Goal: Check status: Check status

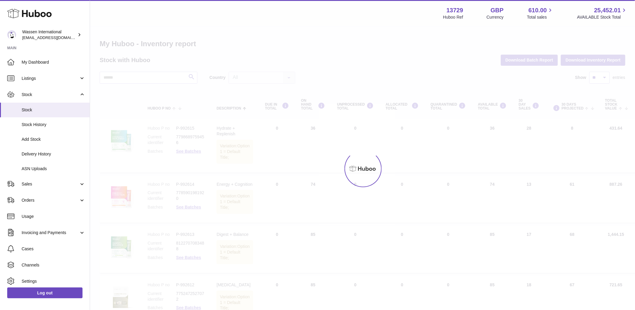
scroll to position [175, 0]
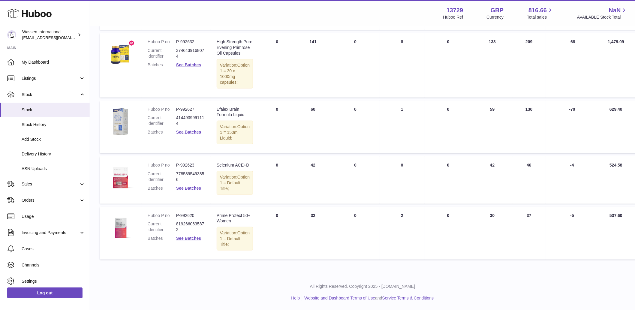
scroll to position [205, 0]
click at [38, 125] on span "Stock History" at bounding box center [54, 125] width 64 height 6
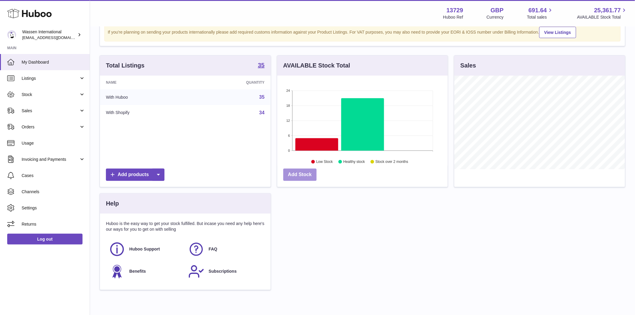
scroll to position [56, 0]
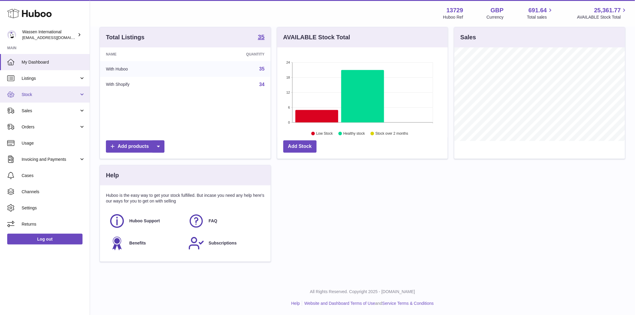
click at [41, 90] on link "Stock" at bounding box center [45, 94] width 90 height 16
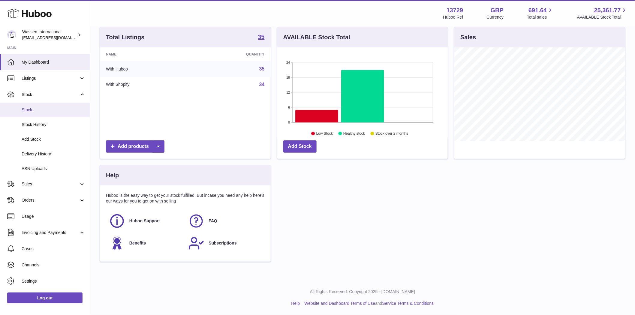
click at [35, 110] on span "Stock" at bounding box center [54, 110] width 64 height 6
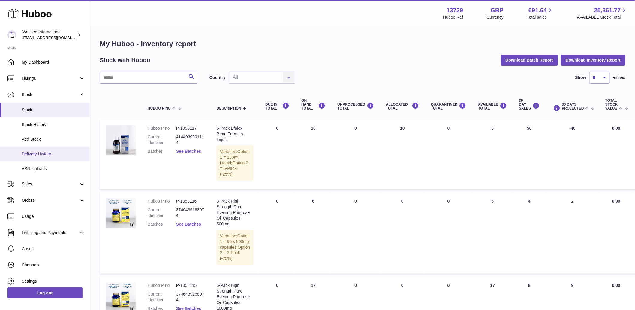
click at [46, 151] on span "Delivery History" at bounding box center [54, 154] width 64 height 6
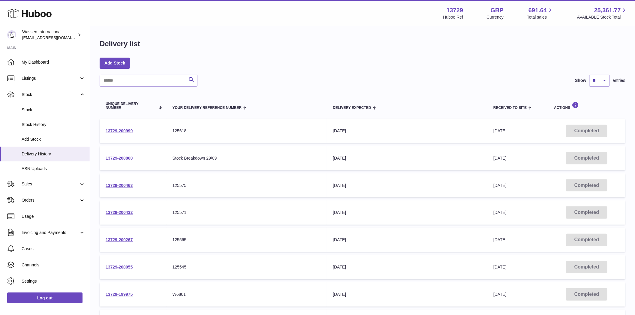
click at [123, 127] on td "13729-200999" at bounding box center [133, 131] width 67 height 24
click at [126, 130] on link "13729-200999" at bounding box center [119, 130] width 27 height 5
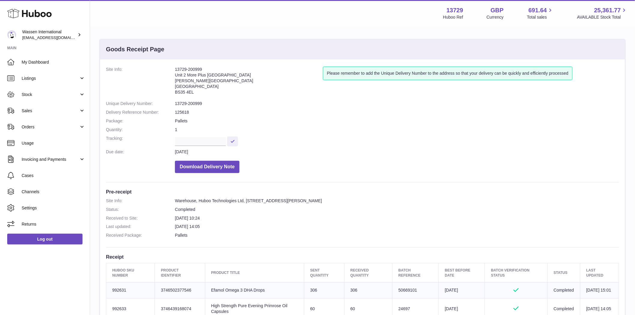
click at [466, 165] on dd "Download Delivery Note" at bounding box center [397, 165] width 444 height 15
